Goal: Use online tool/utility: Use online tool/utility

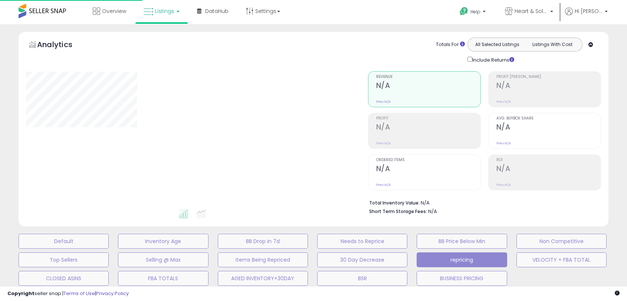
scroll to position [171, 0]
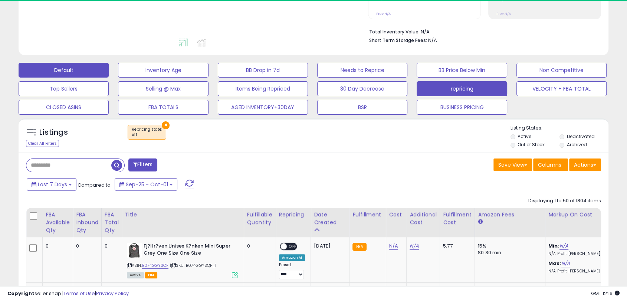
click at [95, 72] on button "Default" at bounding box center [64, 70] width 90 height 15
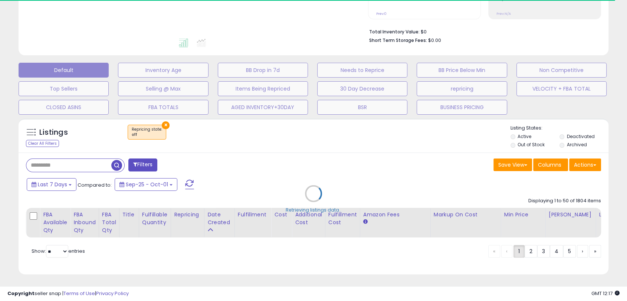
select select "**"
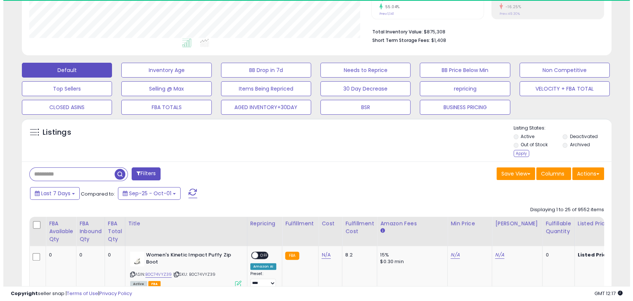
scroll to position [152, 341]
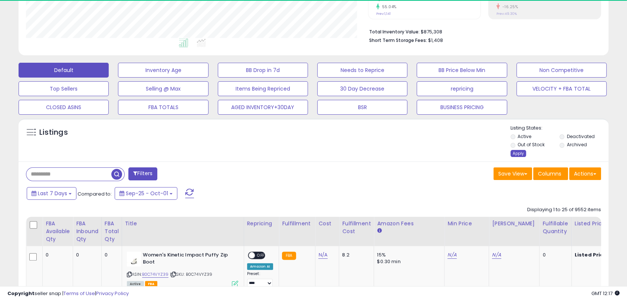
click at [519, 154] on div "Apply" at bounding box center [518, 153] width 16 height 7
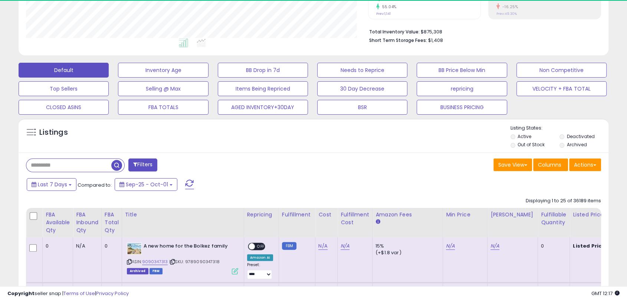
click at [52, 165] on input "text" at bounding box center [68, 165] width 85 height 13
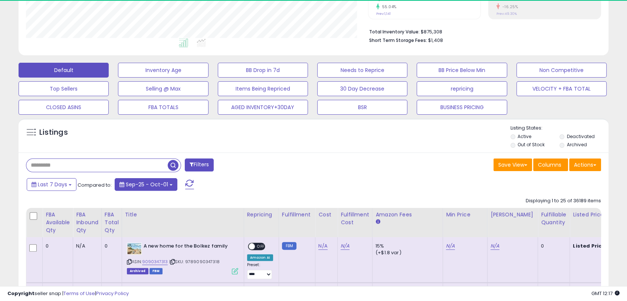
paste input "**********"
type input "**********"
click at [176, 165] on button "button" at bounding box center [173, 164] width 13 height 11
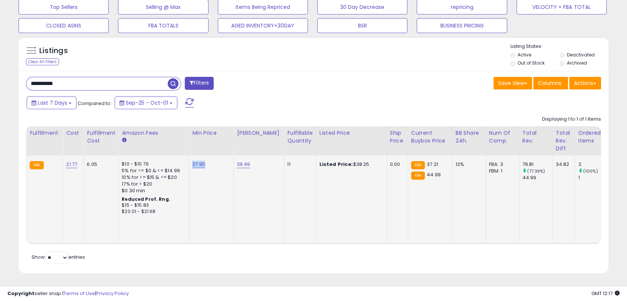
drag, startPoint x: 211, startPoint y: 159, endPoint x: 190, endPoint y: 158, distance: 21.5
click at [190, 158] on td "37.95" at bounding box center [211, 199] width 44 height 88
copy link "37.95"
drag, startPoint x: 251, startPoint y: 159, endPoint x: 236, endPoint y: 157, distance: 15.3
click at [237, 161] on div "39.99" at bounding box center [258, 164] width 42 height 7
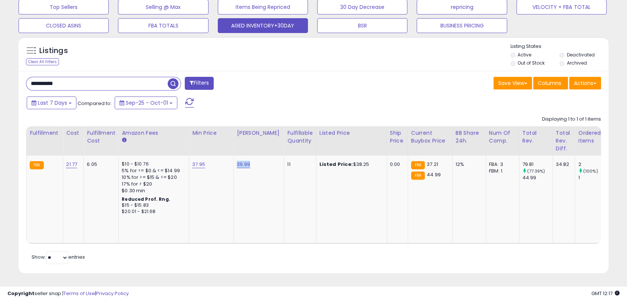
copy link "39.99"
drag, startPoint x: 369, startPoint y: 156, endPoint x: 347, endPoint y: 157, distance: 21.6
click at [347, 161] on div "Listed Price: $38.25" at bounding box center [350, 164] width 62 height 7
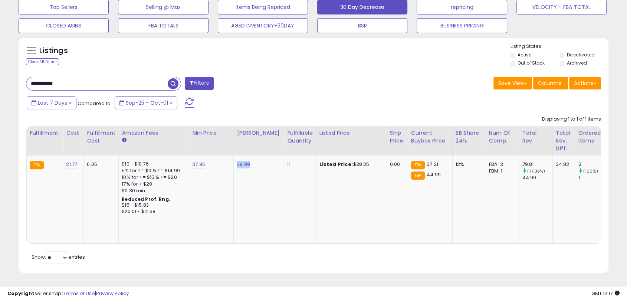
copy div "38.25"
